Goal: Check status: Check status

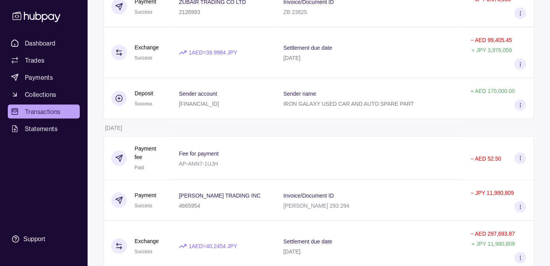
scroll to position [842, 0]
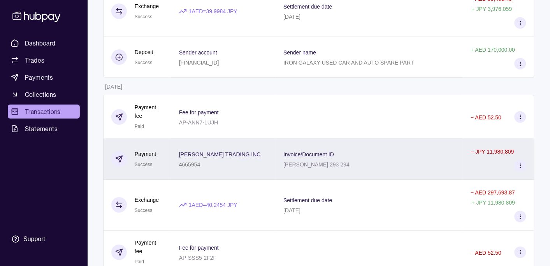
click at [242, 159] on div "[PERSON_NAME] TRADING INC 4665954" at bounding box center [223, 158] width 89 height 19
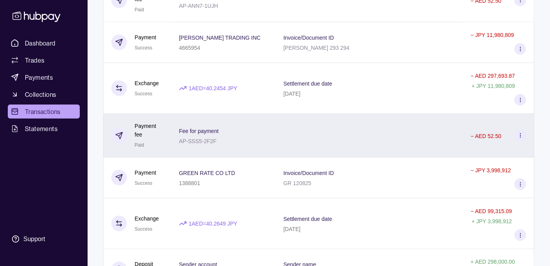
scroll to position [1006, 0]
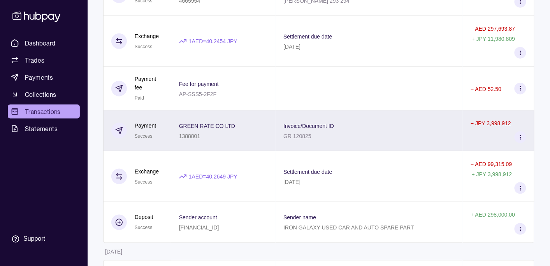
click at [241, 137] on div "GREEN RATE CO LTD 1388801" at bounding box center [223, 130] width 89 height 19
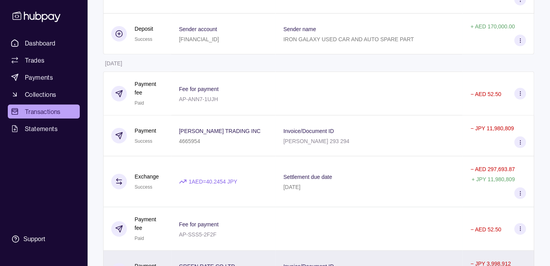
scroll to position [842, 0]
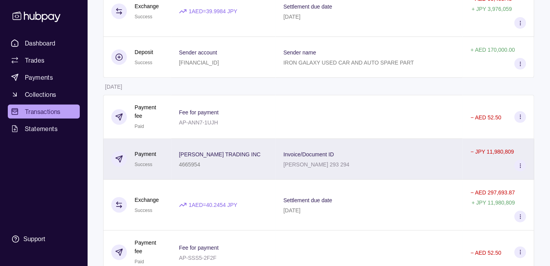
click at [250, 152] on div "[PERSON_NAME] TRADING INC 4665954" at bounding box center [223, 158] width 89 height 19
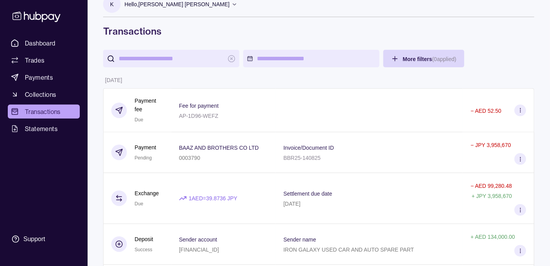
scroll to position [0, 0]
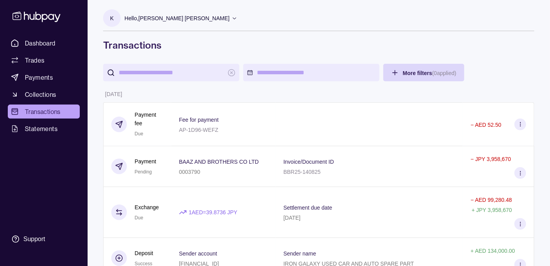
click at [172, 13] on div "Hello, [PERSON_NAME] [PERSON_NAME]" at bounding box center [181, 18] width 113 height 16
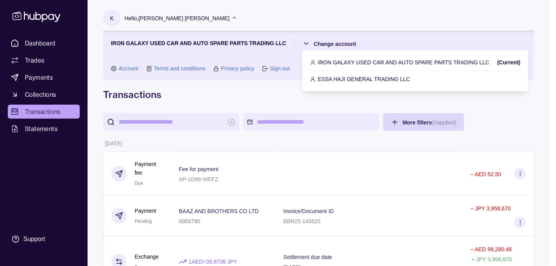
click at [328, 75] on p "ESSA HAJI GENERAL TRADING LLC" at bounding box center [364, 79] width 92 height 9
